Goal: Information Seeking & Learning: Learn about a topic

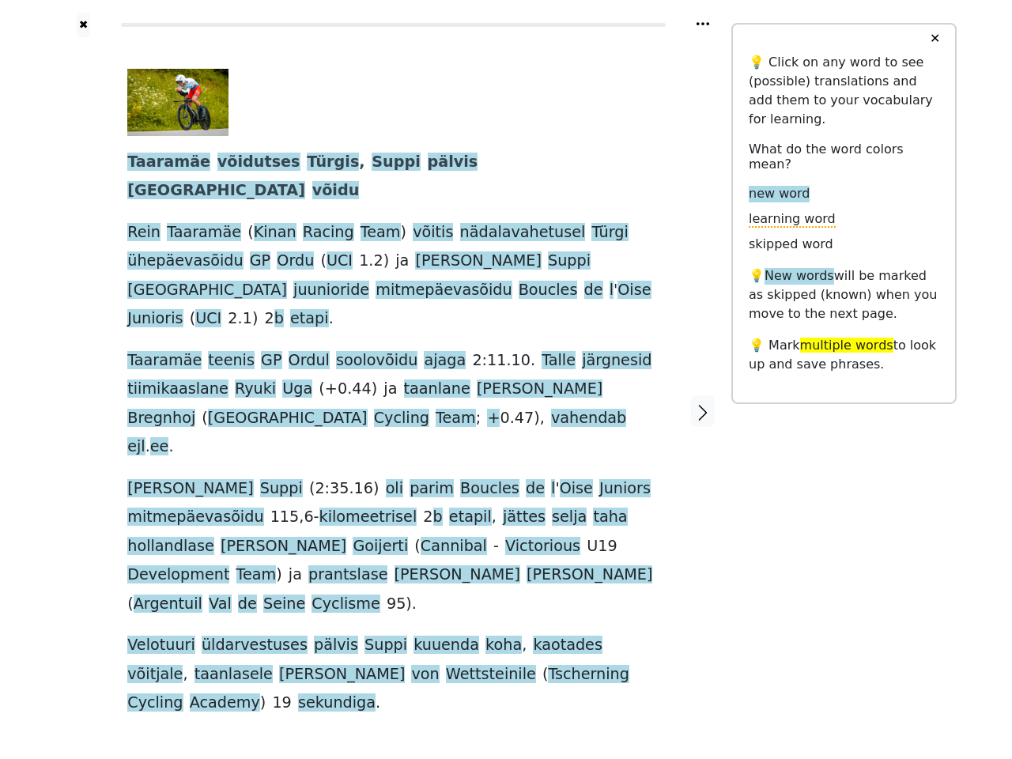
click at [506, 379] on div "[PERSON_NAME] võidutses Türgis , [PERSON_NAME] pälvis Prantsusmaal võidu [PERSO…" at bounding box center [393, 393] width 532 height 649
click at [703, 24] on icon at bounding box center [702, 23] width 13 height 3
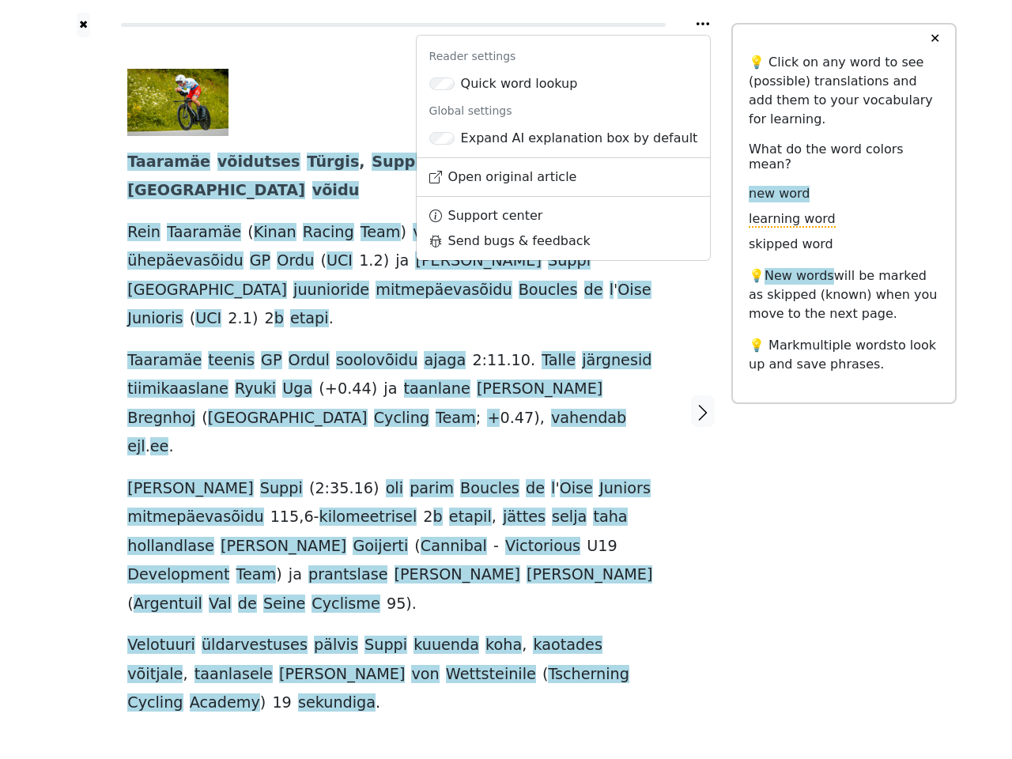
click at [83, 369] on div at bounding box center [83, 411] width 56 height 748
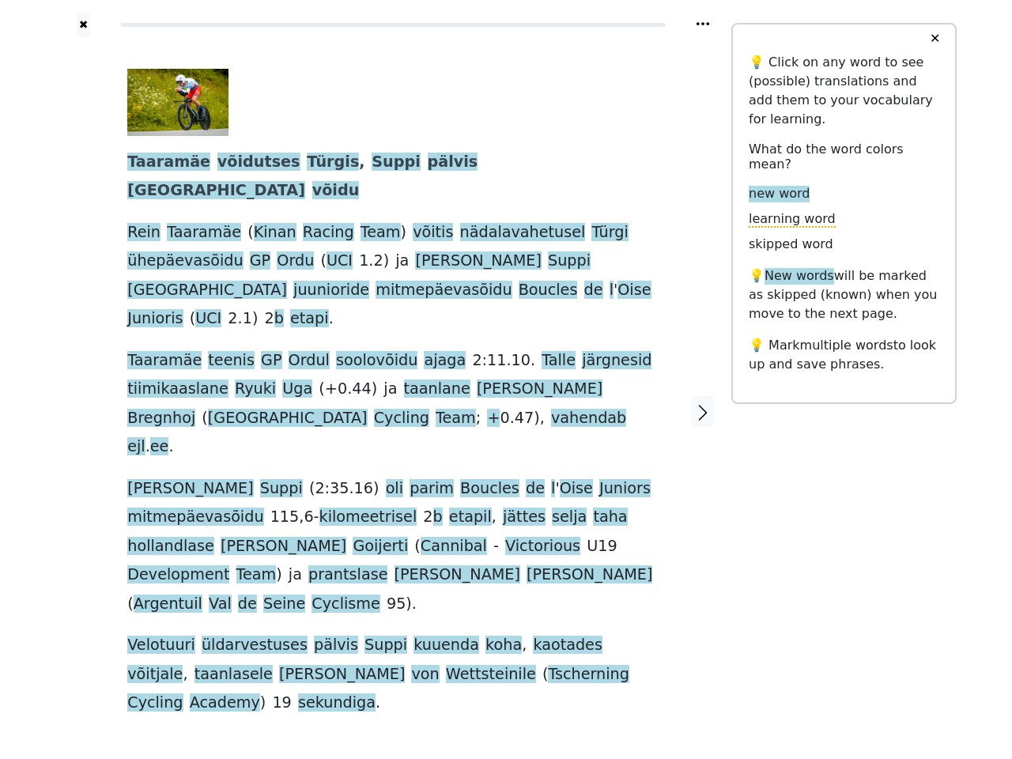
click at [393, 369] on div "[PERSON_NAME] võidutses Türgis , [PERSON_NAME] pälvis Prantsusmaal võidu [PERSO…" at bounding box center [393, 393] width 532 height 649
click at [161, 163] on span "Taaramäe" at bounding box center [168, 163] width 83 height 20
click at [236, 163] on span "võidutses" at bounding box center [258, 163] width 83 height 20
click at [307, 163] on span "Türgis" at bounding box center [333, 163] width 52 height 20
click at [372, 163] on span "Suppi" at bounding box center [396, 163] width 49 height 20
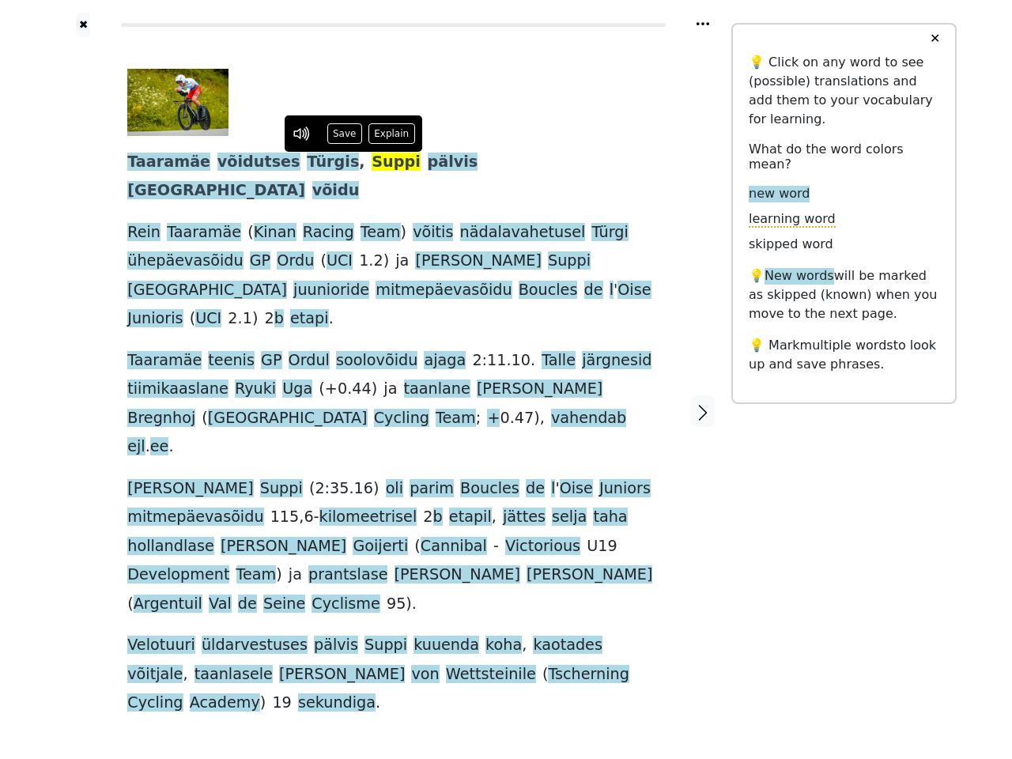
click at [428, 163] on span "pälvis" at bounding box center [453, 163] width 51 height 20
click at [305, 181] on span "[GEOGRAPHIC_DATA]" at bounding box center [216, 191] width 178 height 20
